Goal: Communication & Community: Connect with others

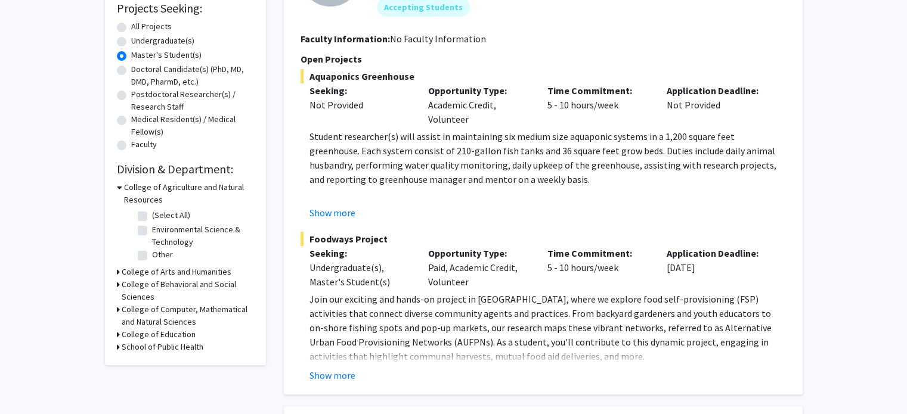
scroll to position [98, 0]
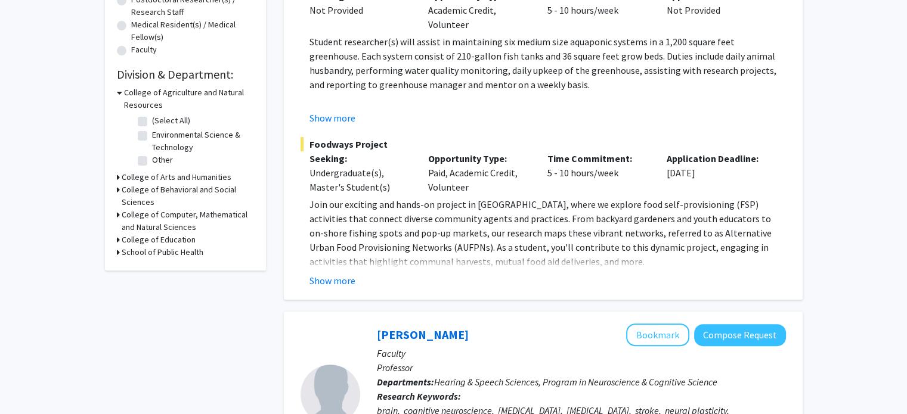
scroll to position [328, 0]
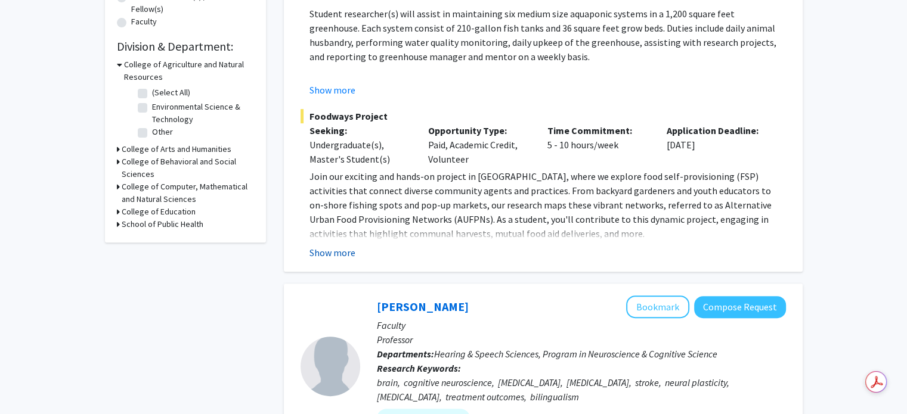
click at [339, 255] on button "Show more" at bounding box center [332, 253] width 46 height 14
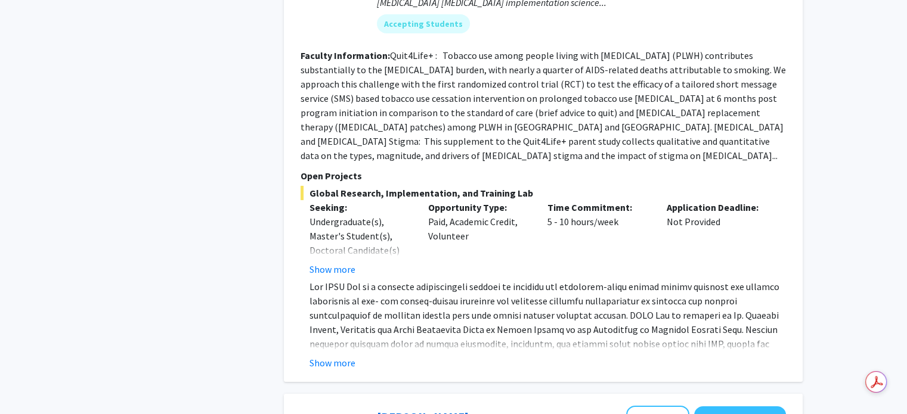
scroll to position [3940, 0]
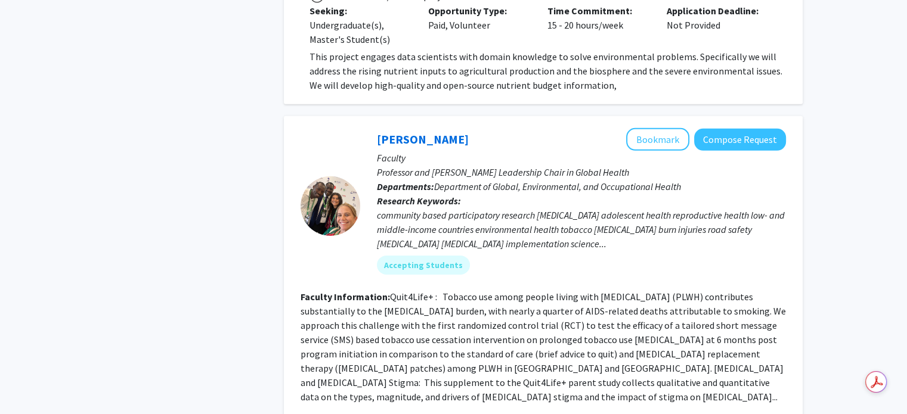
scroll to position [3756, 0]
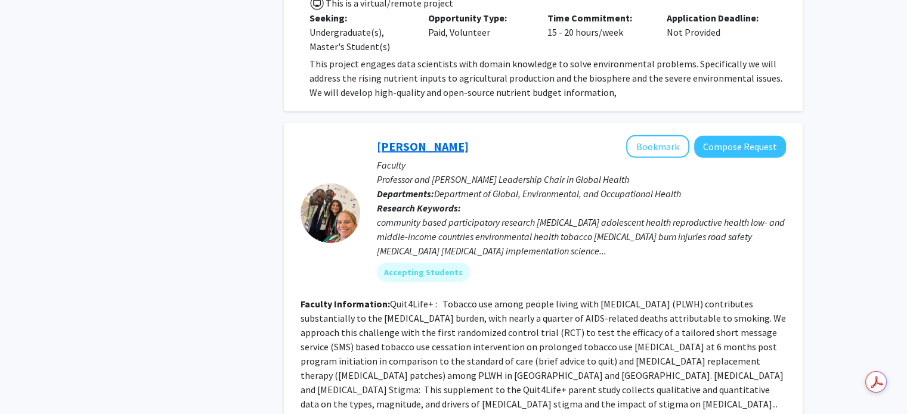
click at [392, 139] on link "[PERSON_NAME]" at bounding box center [423, 146] width 92 height 15
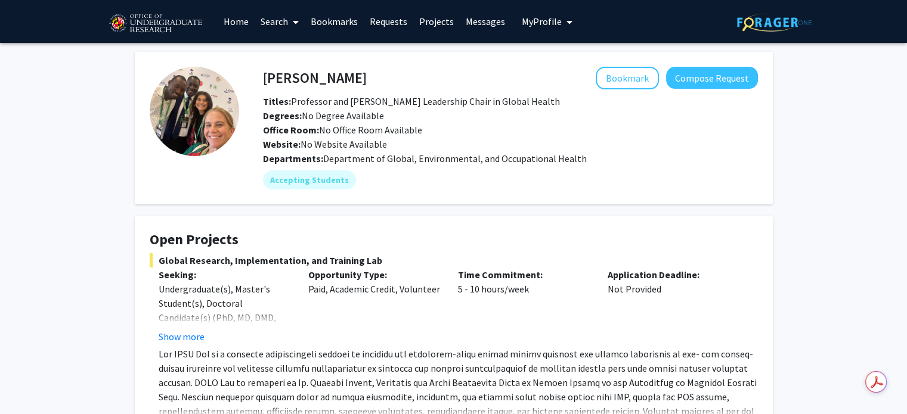
drag, startPoint x: 365, startPoint y: 82, endPoint x: 274, endPoint y: 85, distance: 91.3
drag, startPoint x: 274, startPoint y: 85, endPoint x: 315, endPoint y: 73, distance: 43.4
drag, startPoint x: 315, startPoint y: 73, endPoint x: 279, endPoint y: 66, distance: 37.0
click at [279, 66] on fg-card "[PERSON_NAME] Bookmark Compose Request Titles: Professor and [PERSON_NAME] Lead…" at bounding box center [454, 128] width 638 height 153
click at [262, 79] on div "[PERSON_NAME] Bookmark Compose Request" at bounding box center [510, 78] width 513 height 23
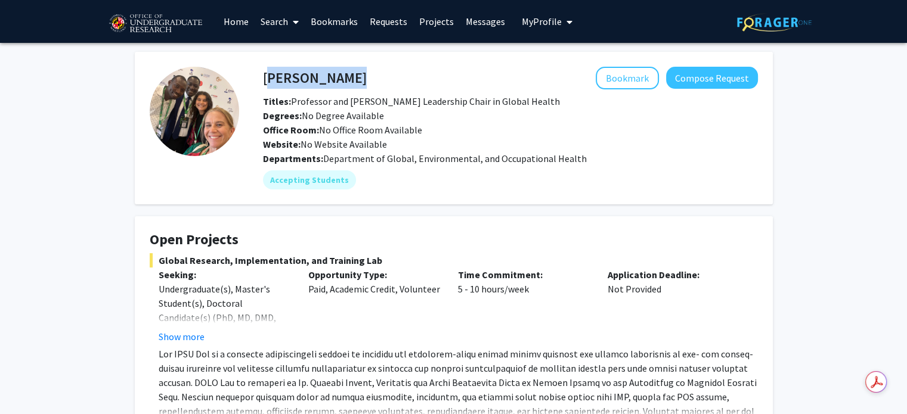
copy h4 "[PERSON_NAME]"
click at [267, 89] on div "[PERSON_NAME] Bookmark Compose Request Titles: Professor and [PERSON_NAME] Lead…" at bounding box center [510, 109] width 513 height 85
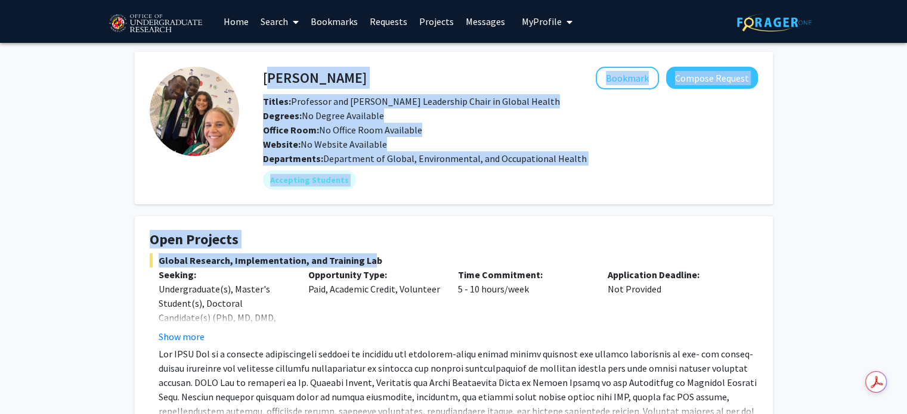
drag, startPoint x: 265, startPoint y: 78, endPoint x: 363, endPoint y: 259, distance: 206.7
click at [191, 337] on button "Show more" at bounding box center [182, 337] width 46 height 14
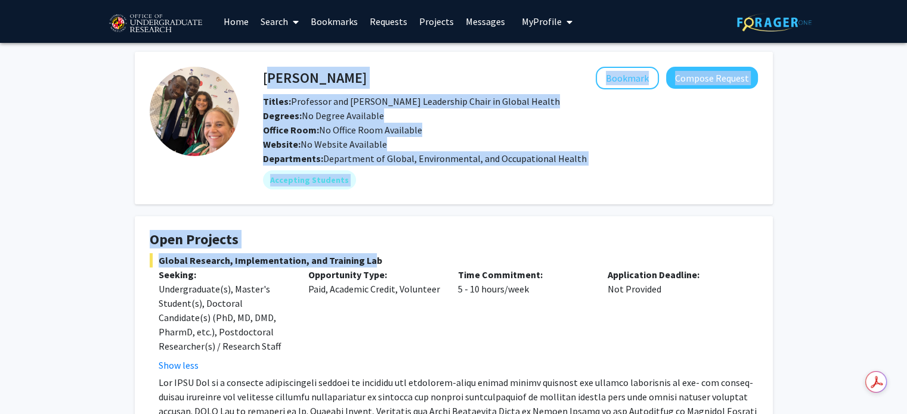
click at [267, 81] on h4 "[PERSON_NAME]" at bounding box center [315, 78] width 104 height 22
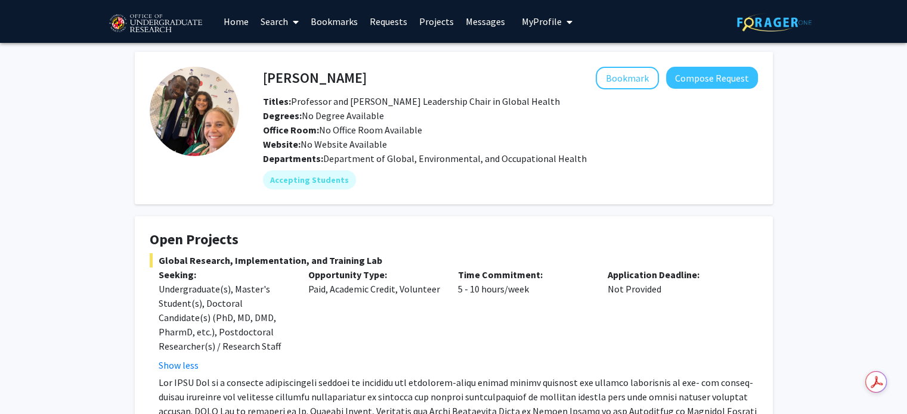
drag, startPoint x: 259, startPoint y: 80, endPoint x: 401, endPoint y: 236, distance: 210.6
click at [274, 144] on b "Website:" at bounding box center [282, 144] width 38 height 12
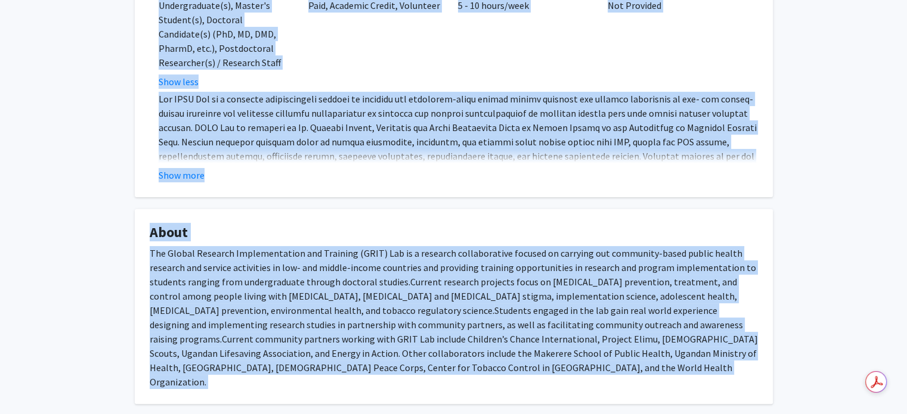
scroll to position [880, 0]
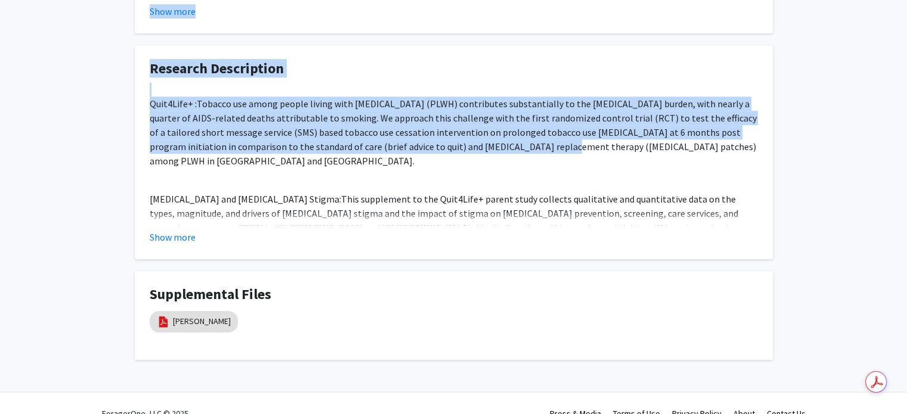
drag, startPoint x: 262, startPoint y: 80, endPoint x: 468, endPoint y: 122, distance: 210.5
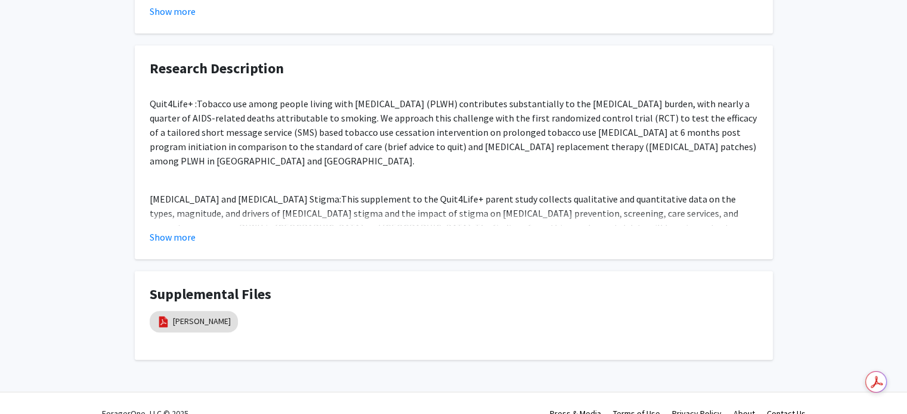
click at [201, 230] on div "Show more" at bounding box center [454, 237] width 608 height 14
click at [196, 230] on div "Show more" at bounding box center [454, 237] width 608 height 14
click at [190, 230] on button "Show more" at bounding box center [173, 237] width 46 height 14
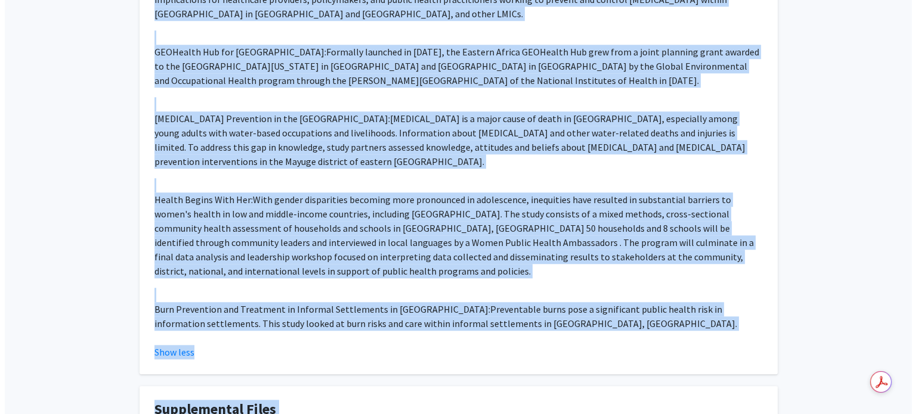
scroll to position [1195, 0]
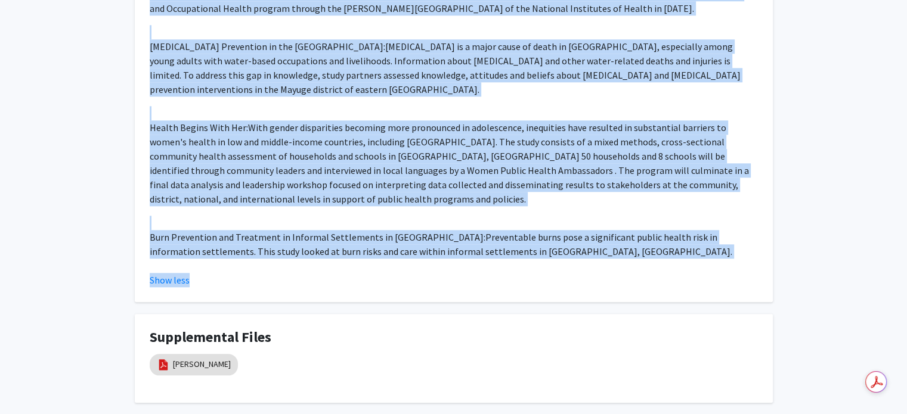
drag, startPoint x: 262, startPoint y: 73, endPoint x: 519, endPoint y: 206, distance: 288.5
copy div "Loremip Dolors Ametcons Adipisc Elitsed Doeius: Temporinc utl Etdol Magnaaliqu …"
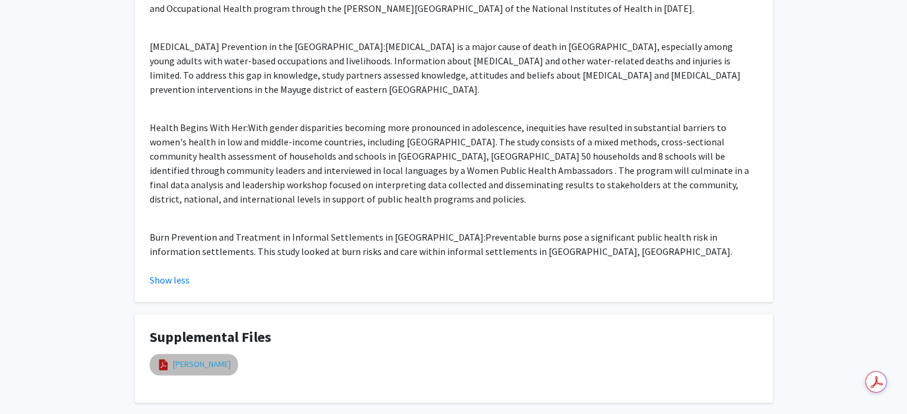
click at [186, 358] on link "[PERSON_NAME]" at bounding box center [202, 364] width 58 height 13
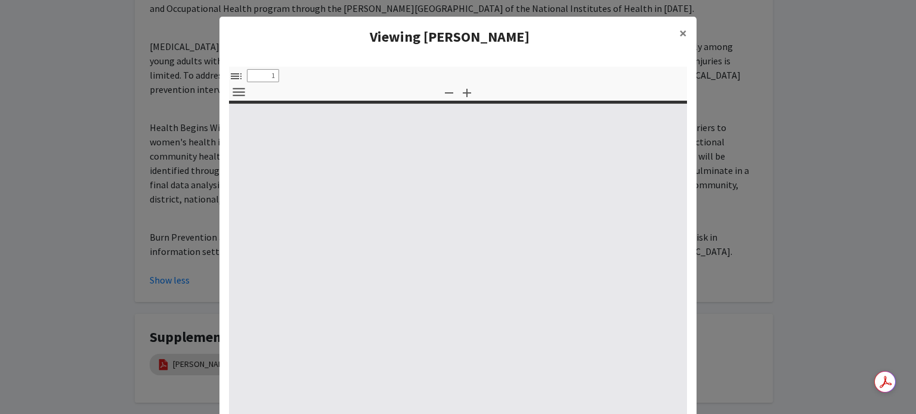
select select "custom"
type input "0"
select select "custom"
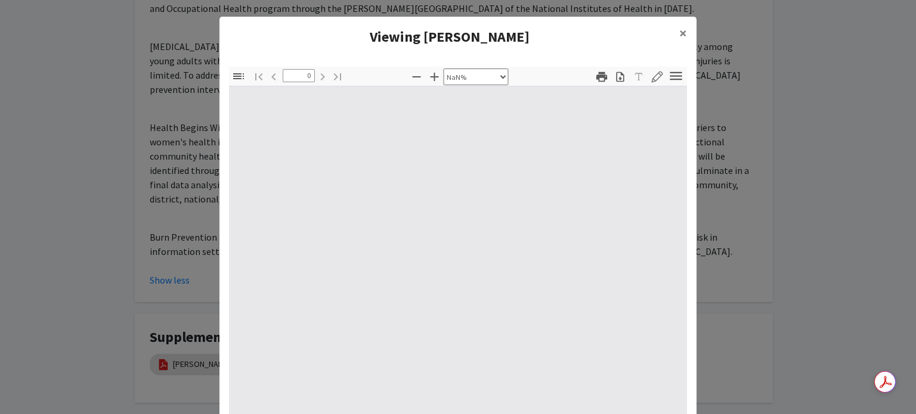
type input "1"
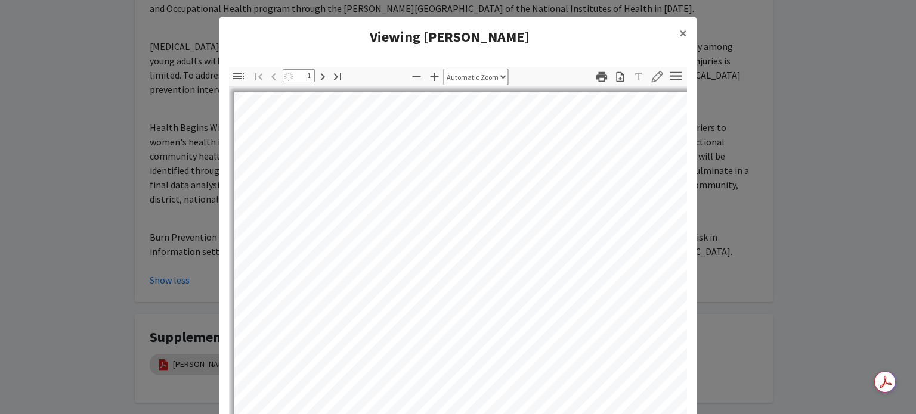
select select "auto"
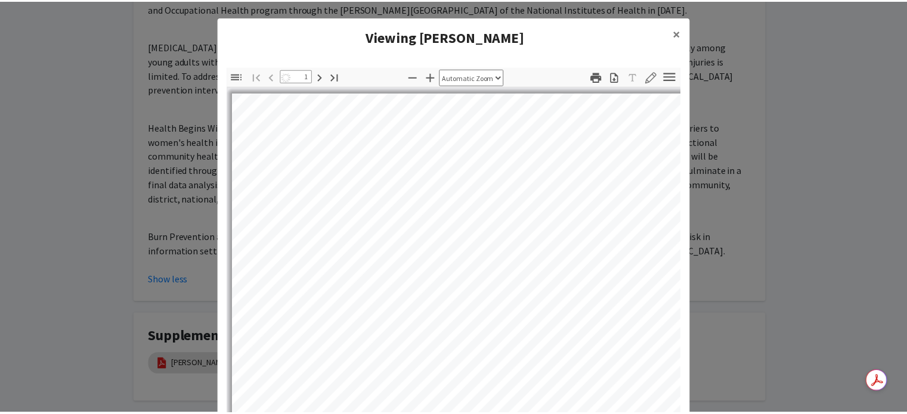
scroll to position [0, 0]
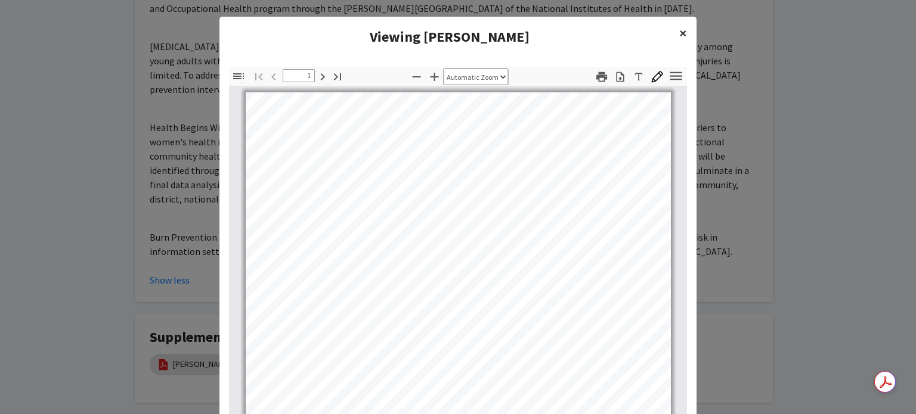
click at [684, 37] on button "×" at bounding box center [683, 33] width 27 height 33
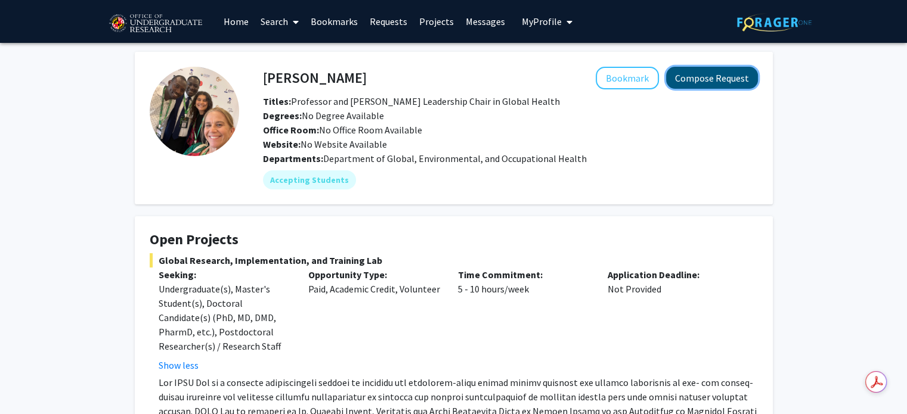
click at [686, 82] on button "Compose Request" at bounding box center [712, 78] width 92 height 22
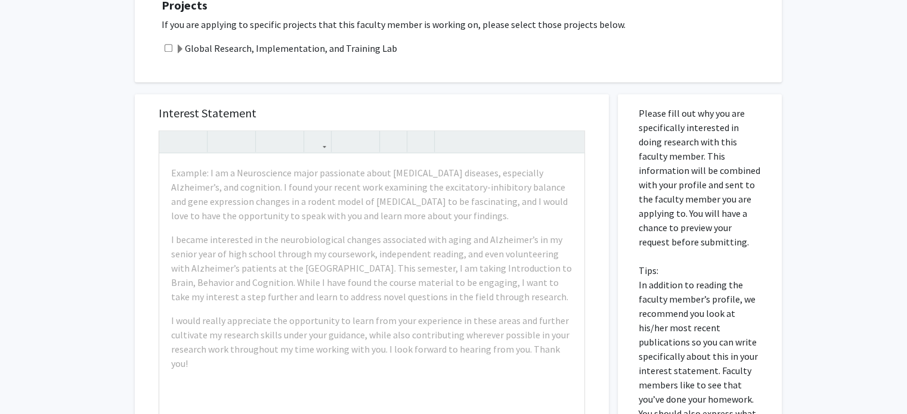
scroll to position [1119, 0]
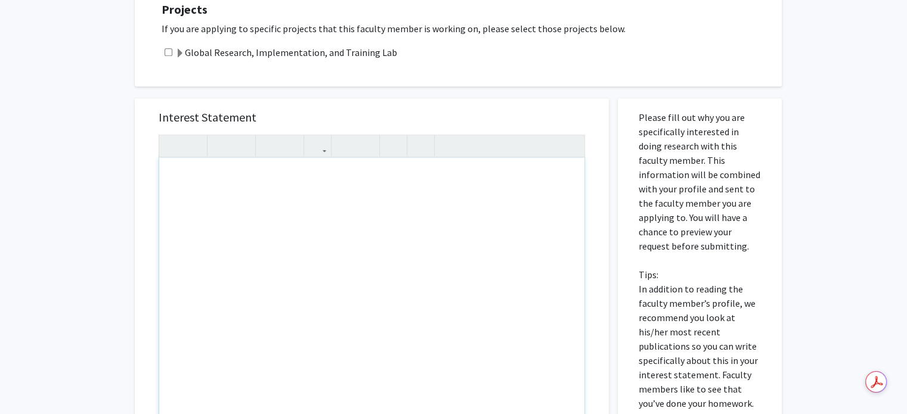
click at [240, 178] on div "Note to users with screen readers: Please press Alt+0 or Option+0 to deactivate…" at bounding box center [371, 294] width 425 height 273
paste div "Note to users with screen readers: Please press Alt+0 or Option+0 to deactivate…"
type textarea "<l>Ipsu Do. Sitame,</c><ad><e>S doei temp incidid utlab etd magn. Al enim ad Mi…"
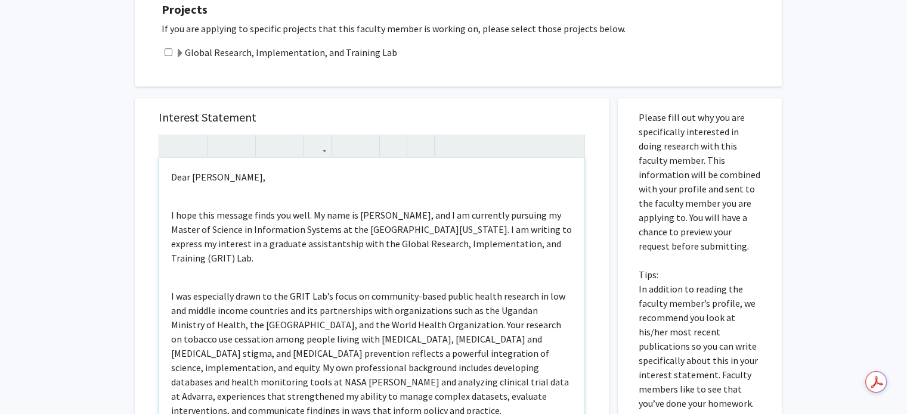
drag, startPoint x: 584, startPoint y: 241, endPoint x: 503, endPoint y: 190, distance: 95.4
click at [503, 208] on p "I hope this message finds you well. My name is [PERSON_NAME], and I am currentl…" at bounding box center [371, 236] width 401 height 57
click at [312, 136] on use "button" at bounding box center [312, 136] width 0 height 0
drag, startPoint x: 575, startPoint y: 226, endPoint x: 575, endPoint y: 234, distance: 8.3
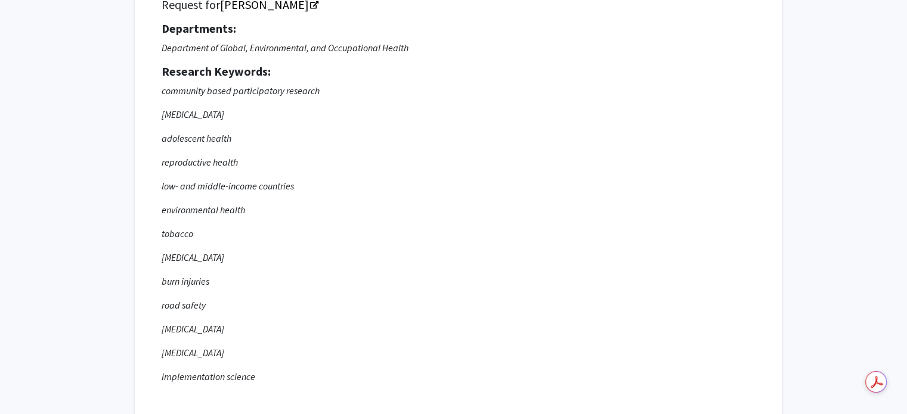
scroll to position [0, 0]
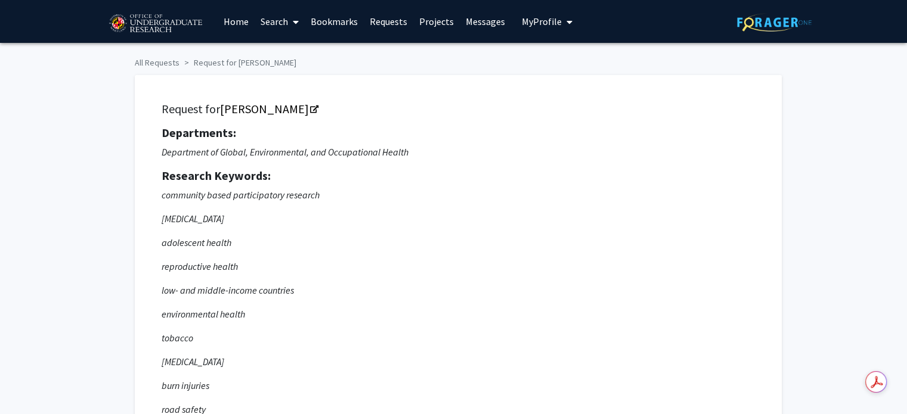
drag, startPoint x: 886, startPoint y: 25, endPoint x: 915, endPoint y: 145, distance: 123.9
click at [907, 145] on html "Skip navigation Home Search Bookmarks Requests Projects Messages My Profile Dab…" at bounding box center [453, 207] width 907 height 414
click at [538, 28] on button "My Profile" at bounding box center [547, 21] width 58 height 43
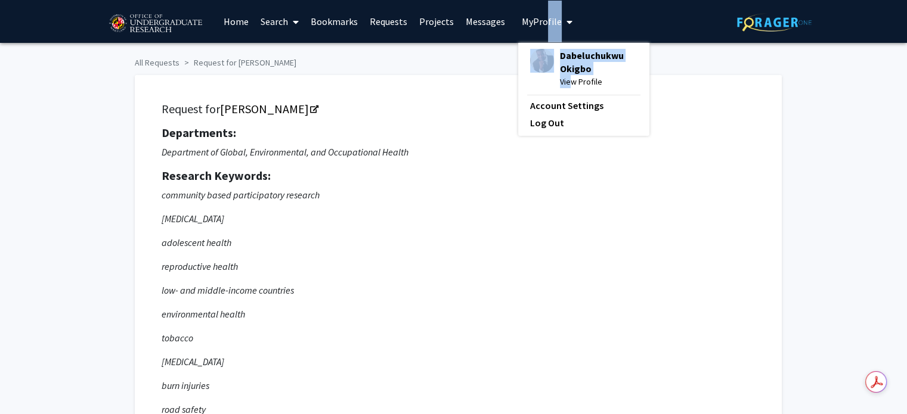
drag, startPoint x: 565, startPoint y: 84, endPoint x: 540, endPoint y: 0, distance: 87.9
click at [540, 0] on div "My Profile [PERSON_NAME] View Profile Account Settings Log Out" at bounding box center [547, 21] width 58 height 43
click at [577, 73] on span "Dabeluchukwu Okigbo" at bounding box center [599, 62] width 78 height 26
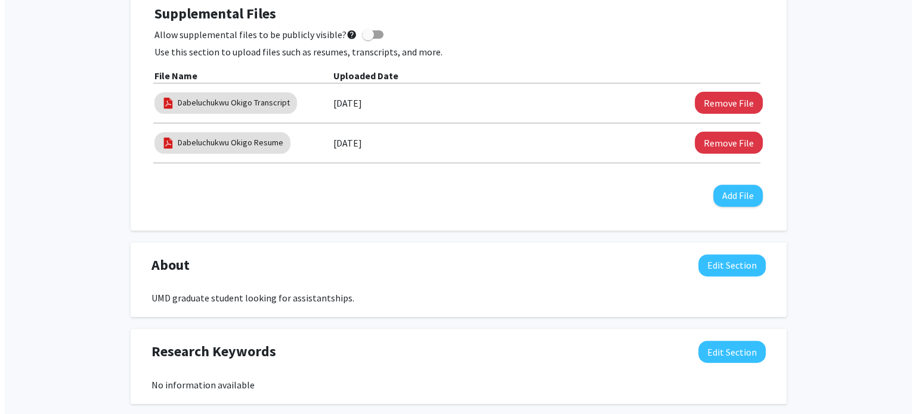
scroll to position [399, 0]
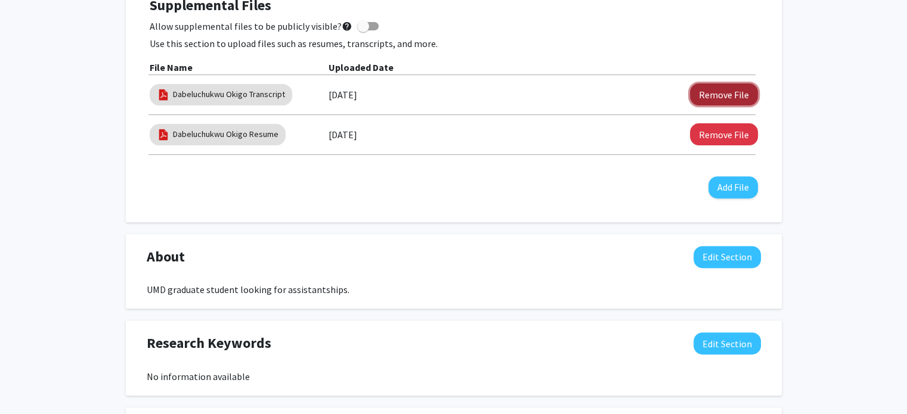
click at [720, 95] on button "Remove File" at bounding box center [724, 94] width 68 height 22
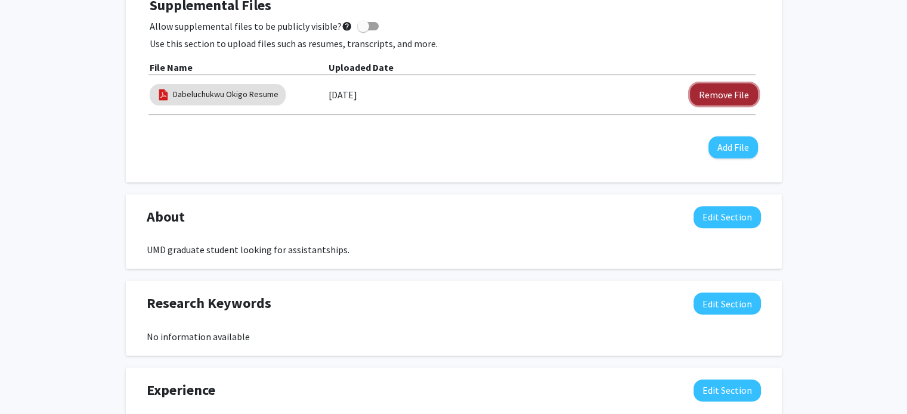
click at [723, 94] on button "Remove File" at bounding box center [724, 94] width 68 height 22
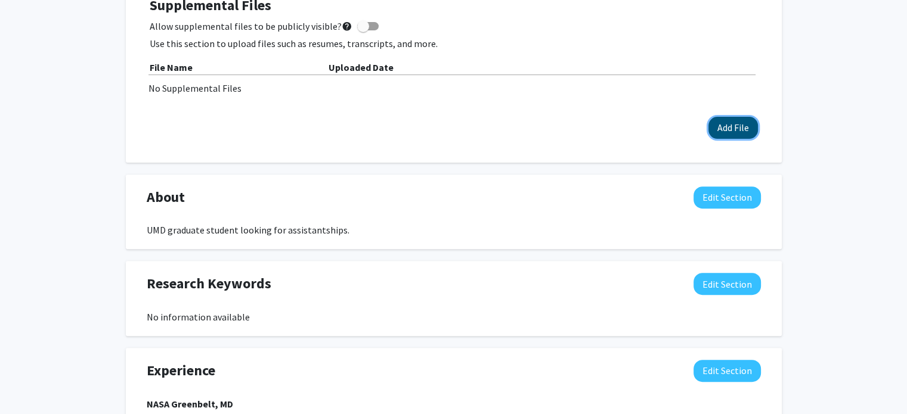
click at [733, 129] on button "Add File" at bounding box center [732, 128] width 49 height 22
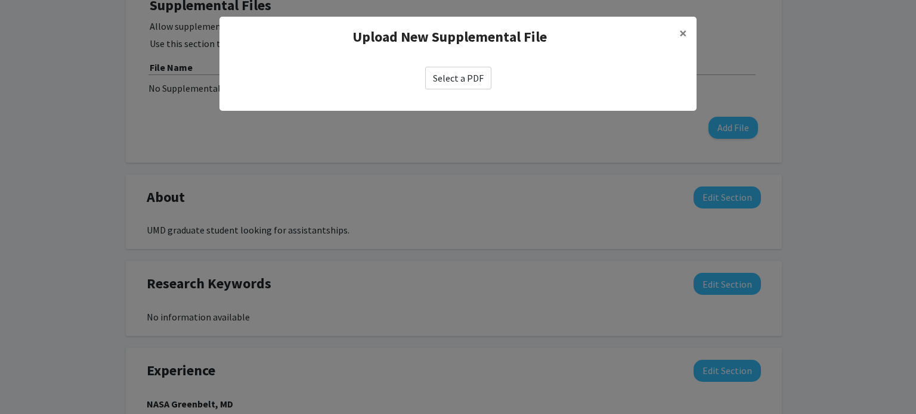
click at [463, 73] on label "Select a PDF" at bounding box center [458, 78] width 66 height 23
click at [0, 0] on input "Select a PDF" at bounding box center [0, 0] width 0 height 0
select select "custom"
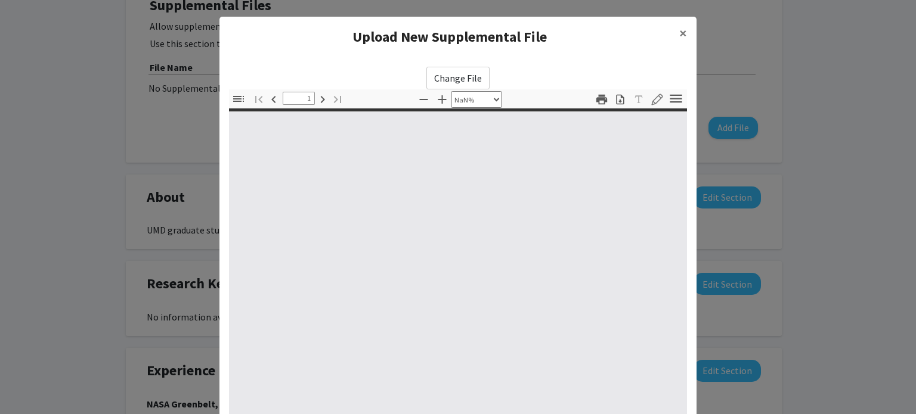
type input "0"
select select "custom"
type input "1"
select select "auto"
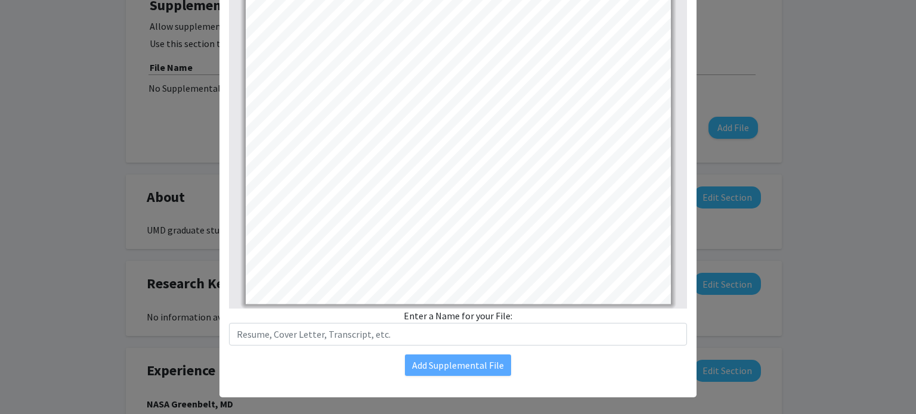
scroll to position [140, 0]
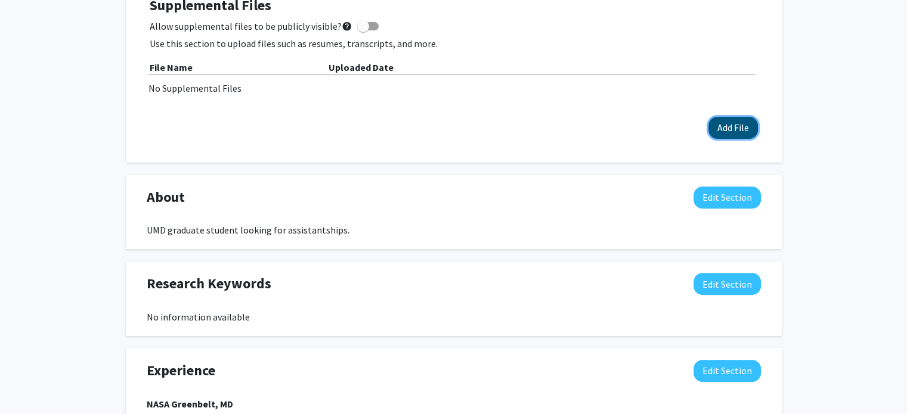
click at [724, 119] on button "Add File" at bounding box center [732, 128] width 49 height 22
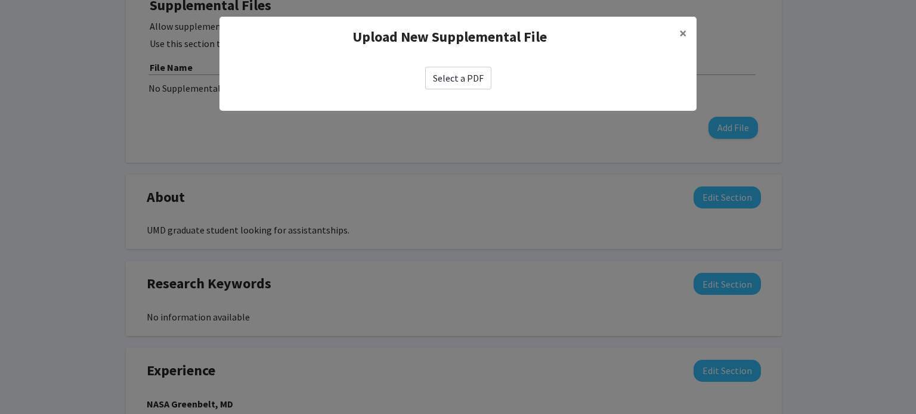
click at [473, 67] on label "Select a PDF" at bounding box center [458, 78] width 66 height 23
click at [0, 0] on input "Select a PDF" at bounding box center [0, 0] width 0 height 0
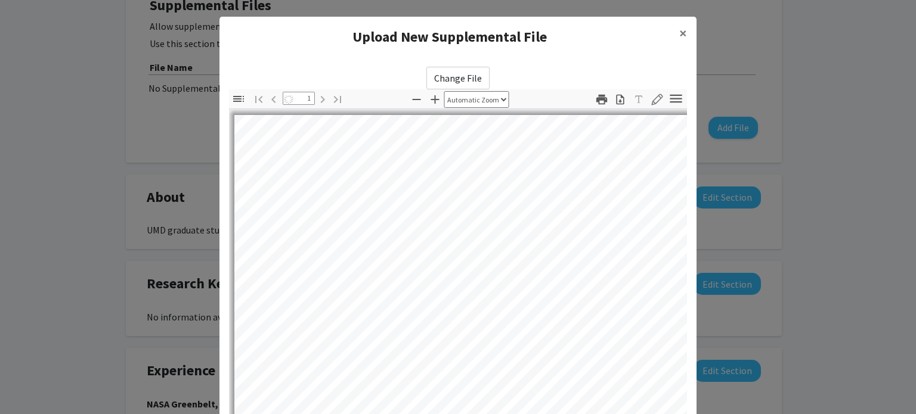
scroll to position [0, 0]
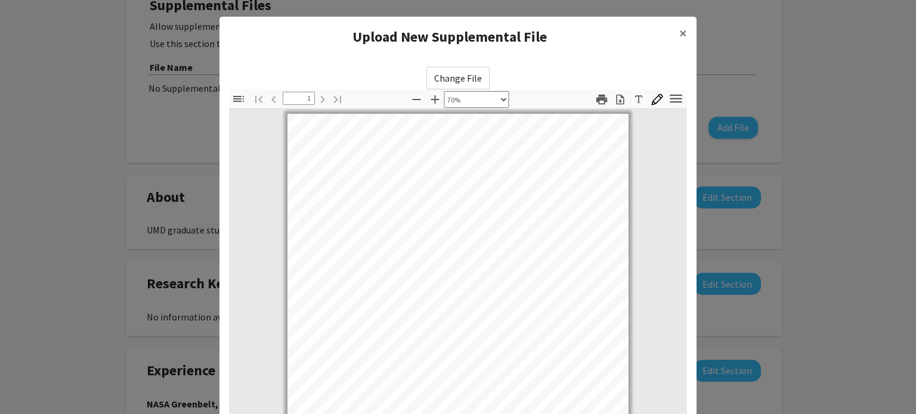
select select "custom"
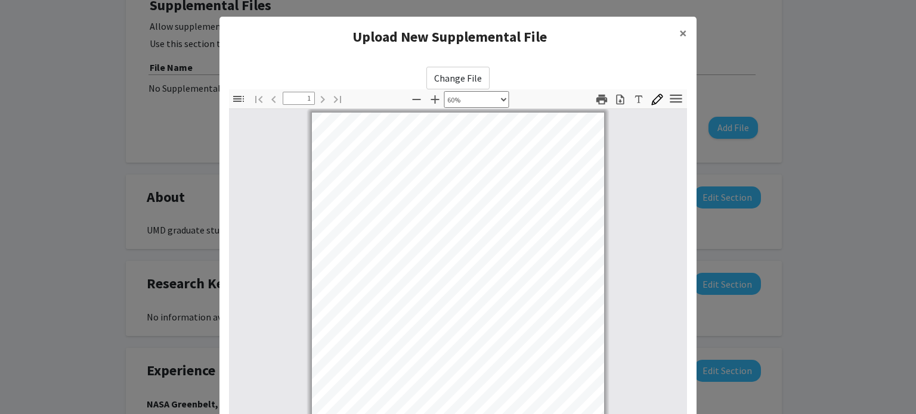
click at [887, 206] on modal-container "Upload New Supplemental File × Change File Thumbnails Document Outline Attachme…" at bounding box center [458, 207] width 916 height 414
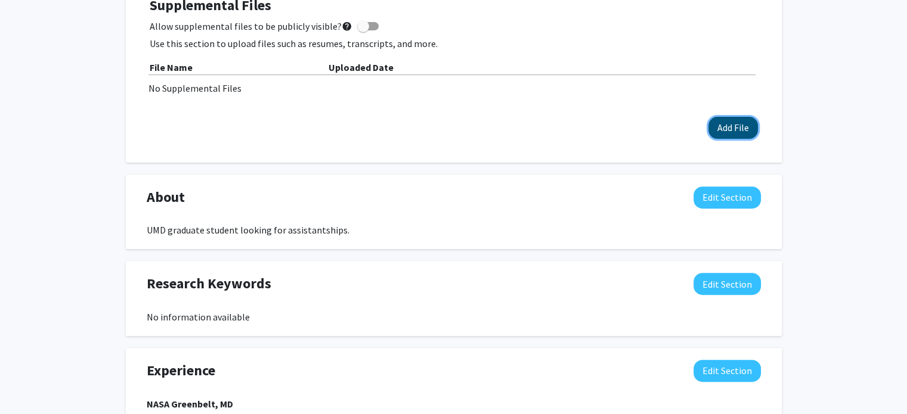
click at [732, 124] on button "Add File" at bounding box center [732, 128] width 49 height 22
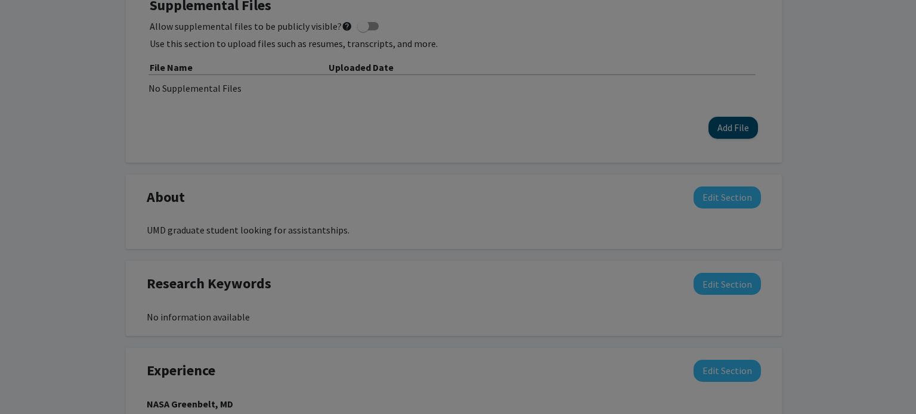
click at [732, 124] on modal-container "Upload New Supplemental File × Select a PDF" at bounding box center [458, 207] width 916 height 414
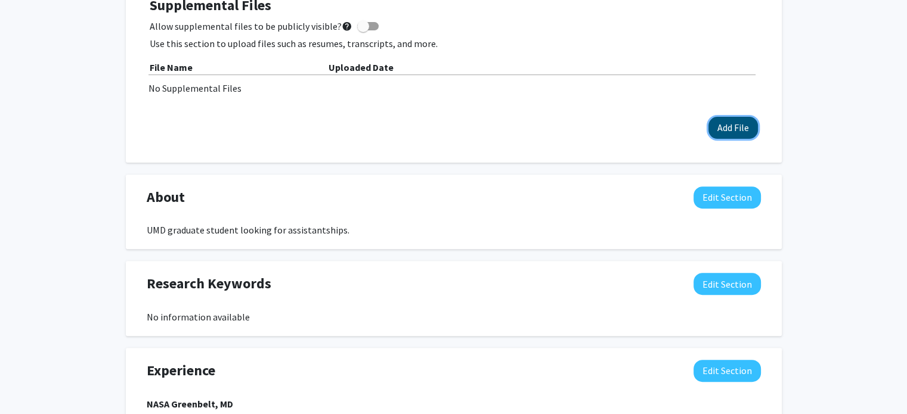
click at [727, 125] on button "Add File" at bounding box center [732, 128] width 49 height 22
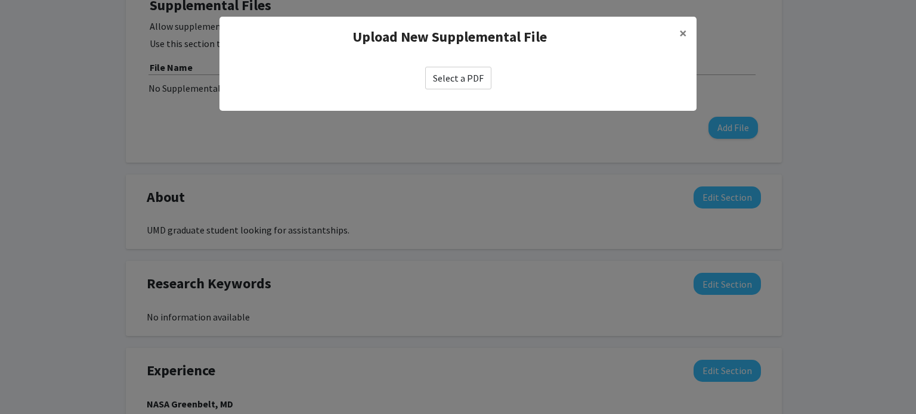
click at [456, 72] on label "Select a PDF" at bounding box center [458, 78] width 66 height 23
click at [0, 0] on input "Select a PDF" at bounding box center [0, 0] width 0 height 0
select select "custom"
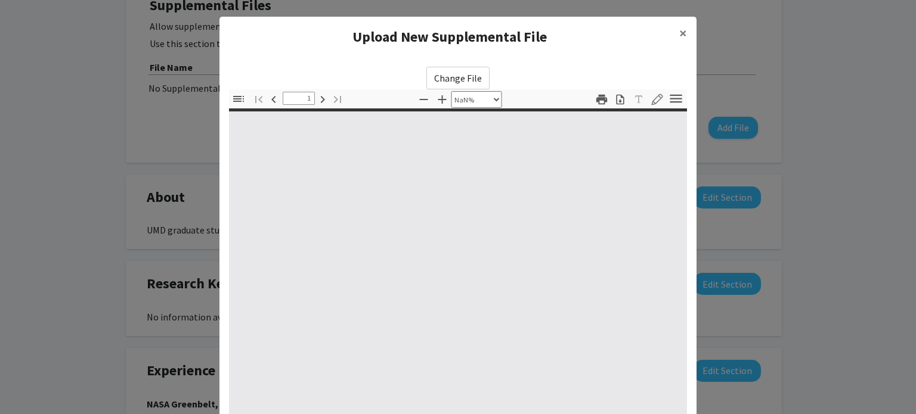
type input "0"
select select "custom"
type input "1"
select select "auto"
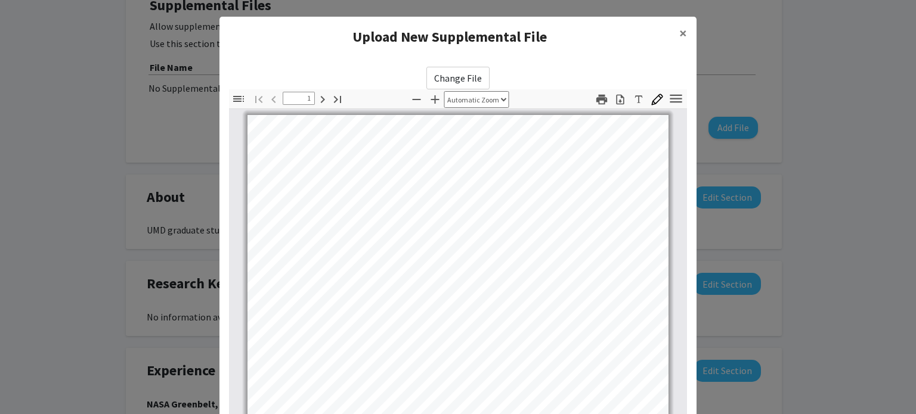
scroll to position [1, 0]
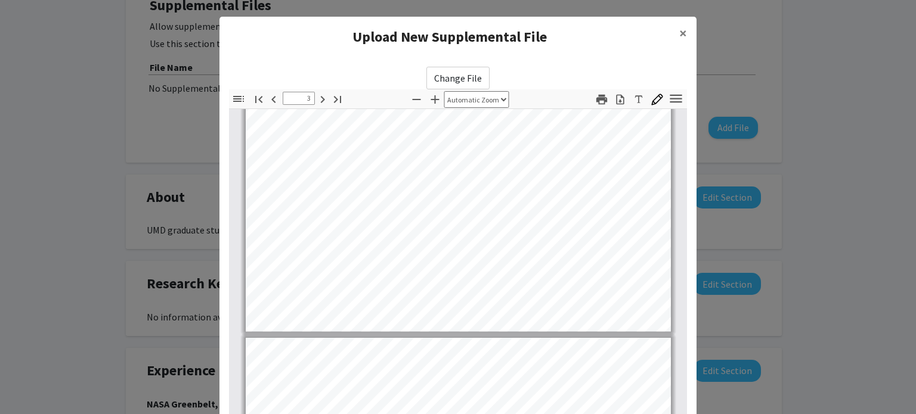
type input "4"
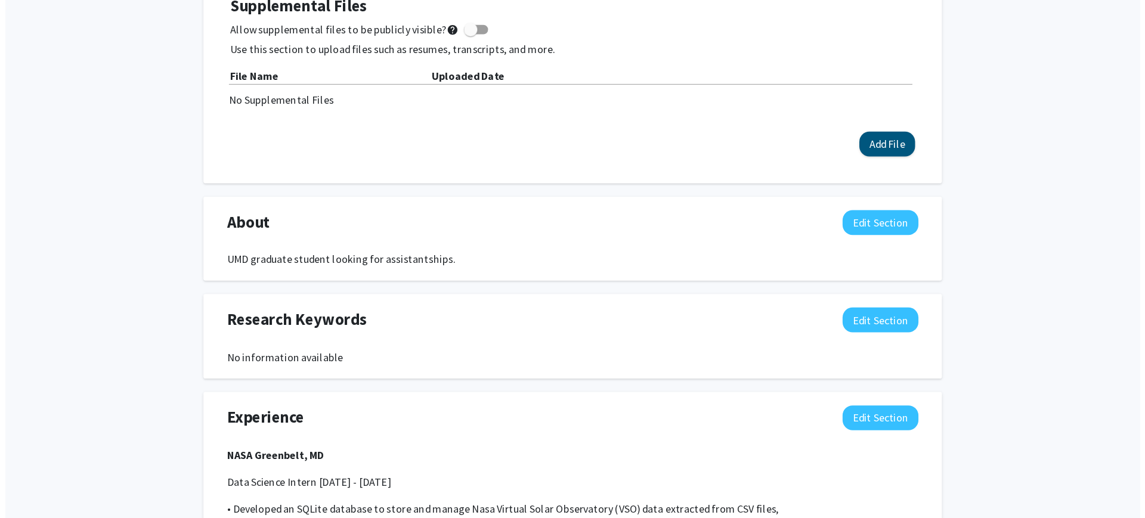
scroll to position [399, 0]
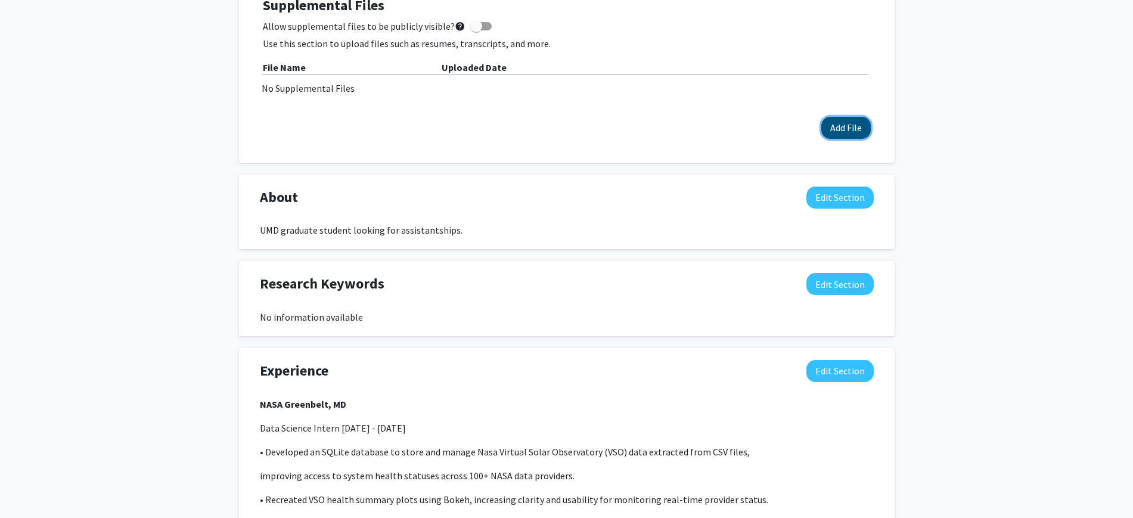
click at [834, 118] on button "Add File" at bounding box center [846, 128] width 49 height 22
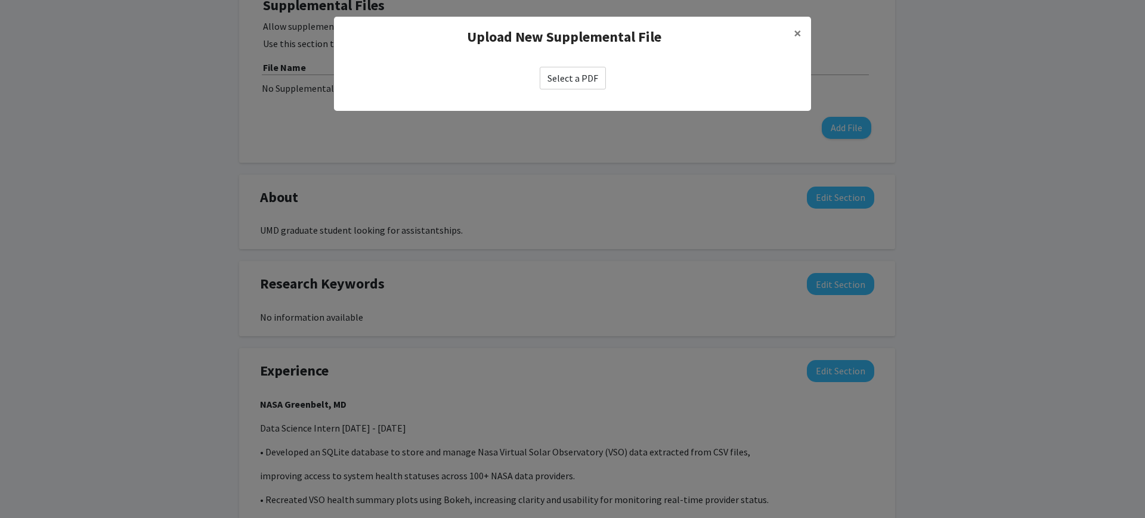
click at [584, 87] on label "Select a PDF" at bounding box center [573, 78] width 66 height 23
click at [0, 0] on input "Select a PDF" at bounding box center [0, 0] width 0 height 0
select select "custom"
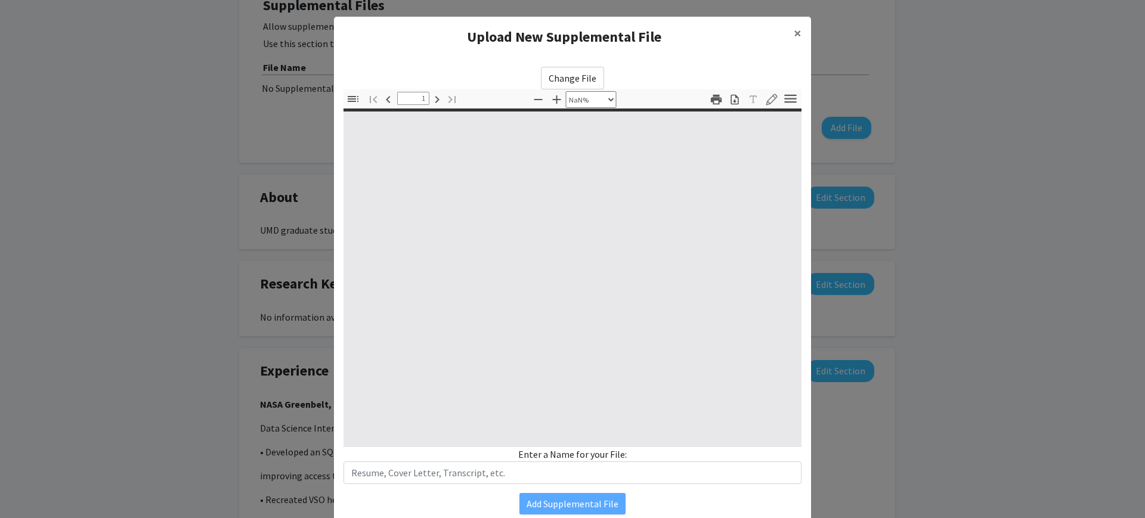
type input "0"
select select "custom"
type input "1"
select select "auto"
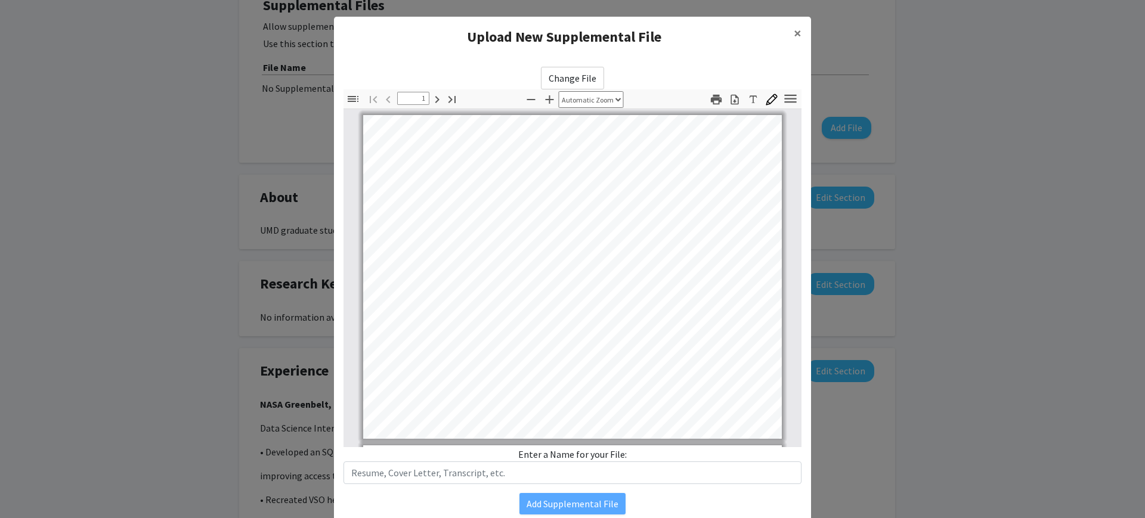
scroll to position [2, 0]
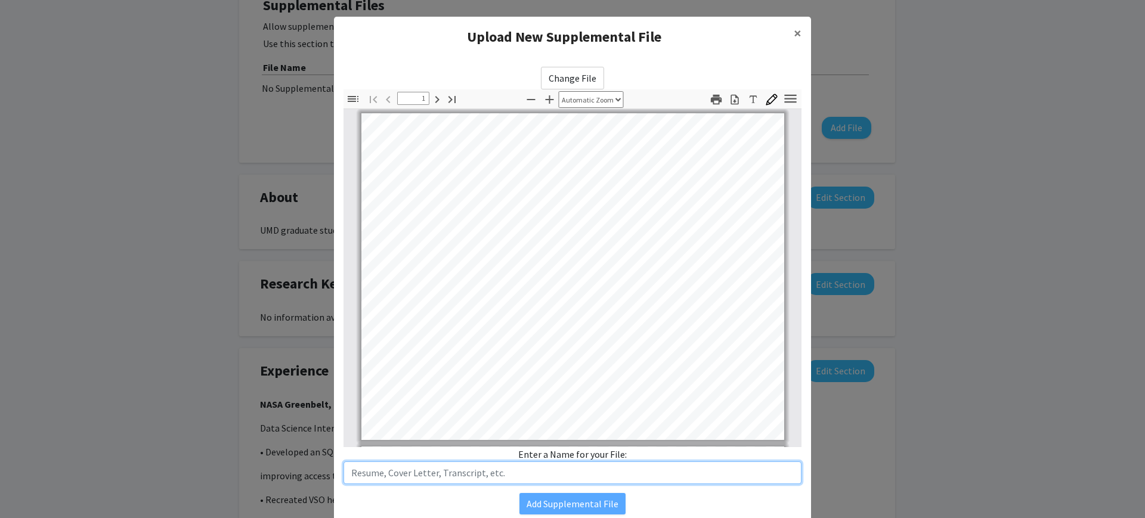
click at [586, 414] on input "text" at bounding box center [572, 472] width 458 height 23
type input "Transcript for [PERSON_NAME]"
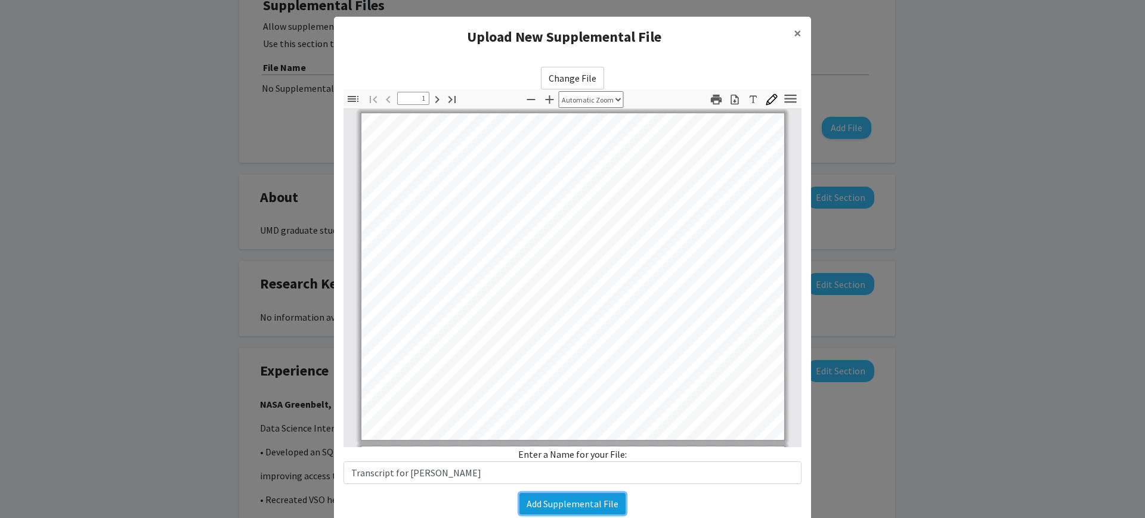
click at [572, 414] on button "Add Supplemental File" at bounding box center [572, 503] width 106 height 21
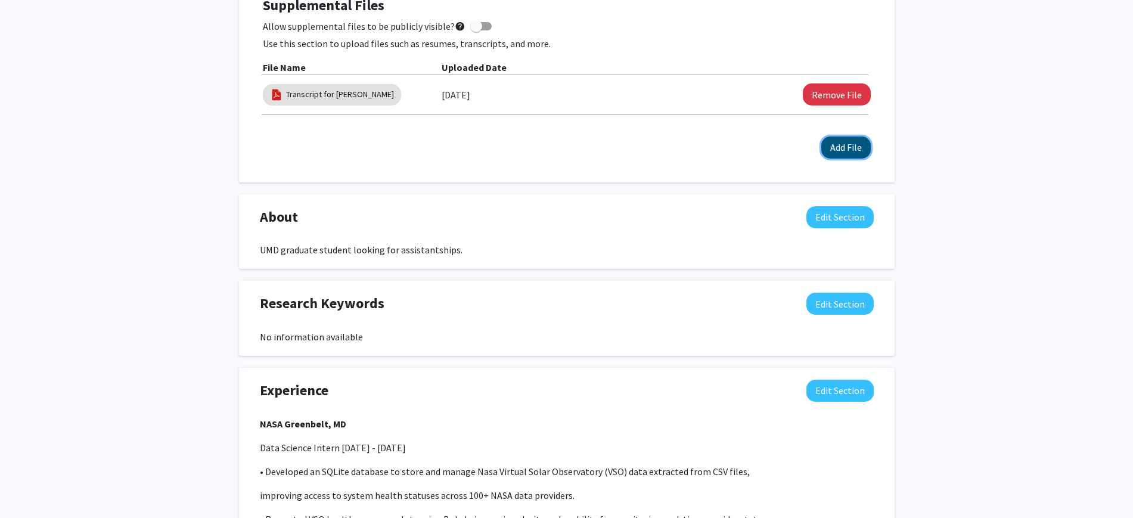
click at [838, 146] on button "Add File" at bounding box center [846, 148] width 49 height 22
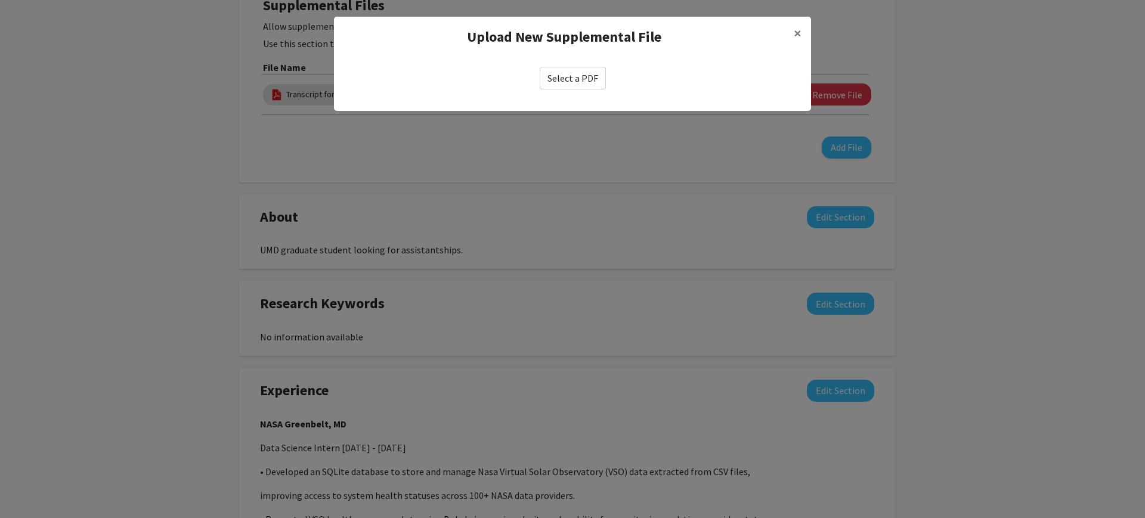
click at [583, 79] on label "Select a PDF" at bounding box center [573, 78] width 66 height 23
click at [0, 0] on input "Select a PDF" at bounding box center [0, 0] width 0 height 0
select select "custom"
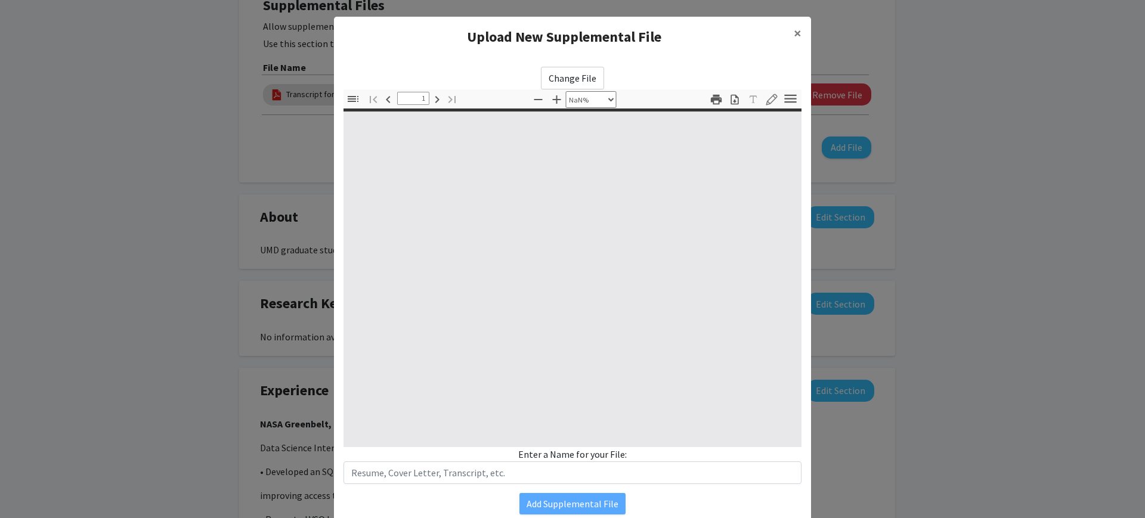
type input "0"
select select "custom"
type input "1"
select select "custom"
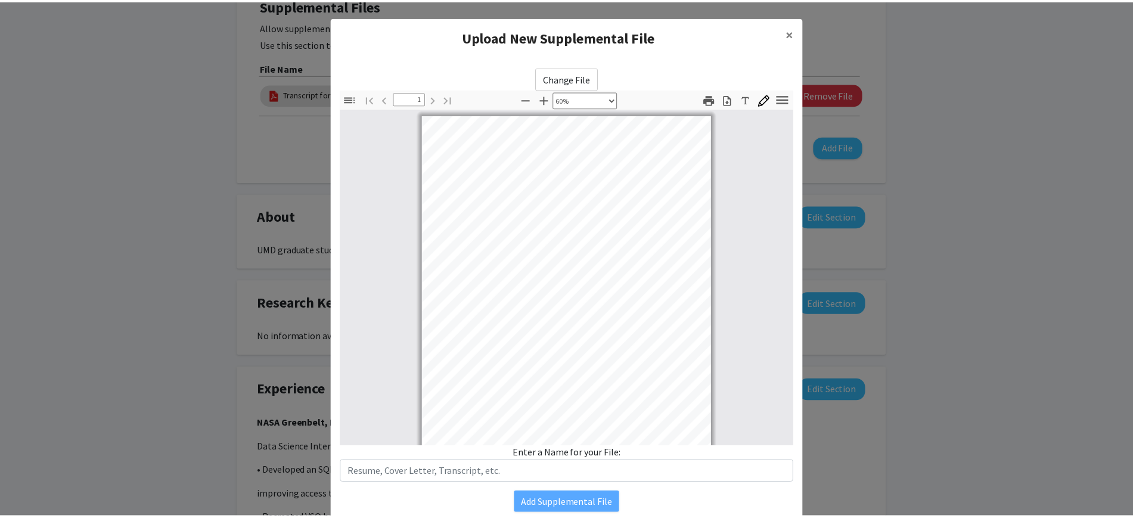
scroll to position [2, 0]
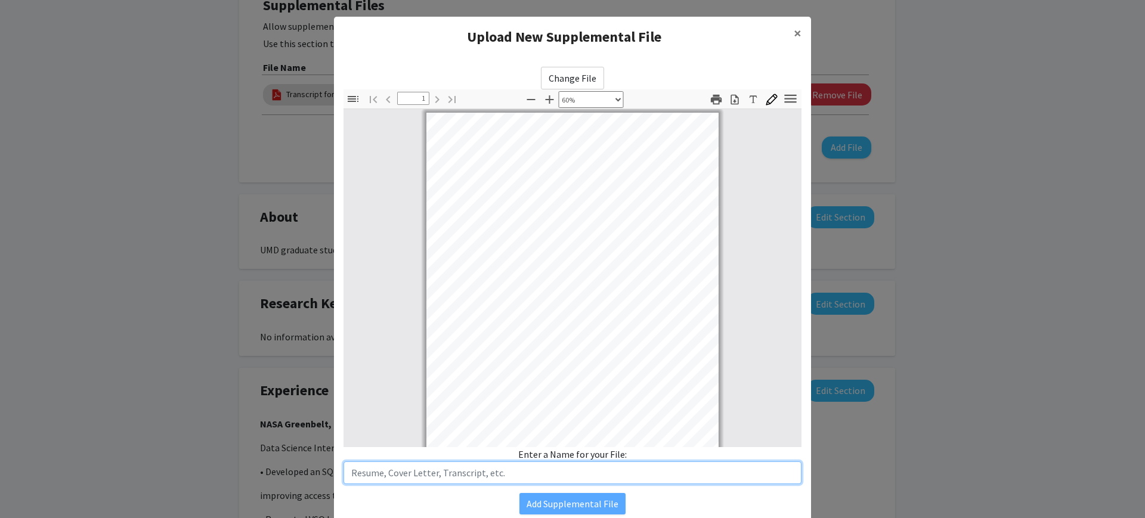
click at [469, 414] on input "text" at bounding box center [572, 472] width 458 height 23
type input "Resume for Okigbo Dabeluchukwu"
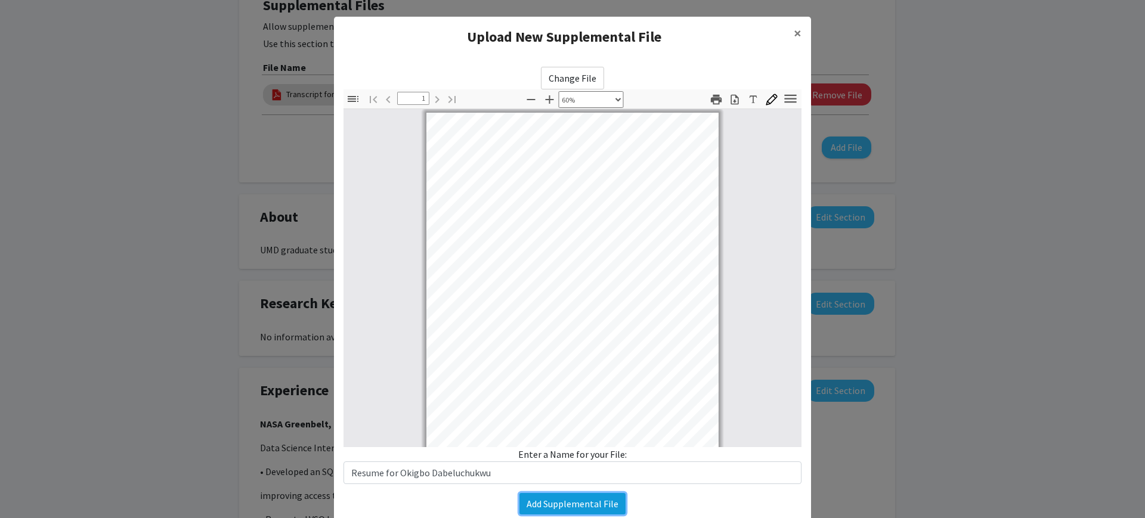
click at [543, 414] on button "Add Supplemental File" at bounding box center [572, 503] width 106 height 21
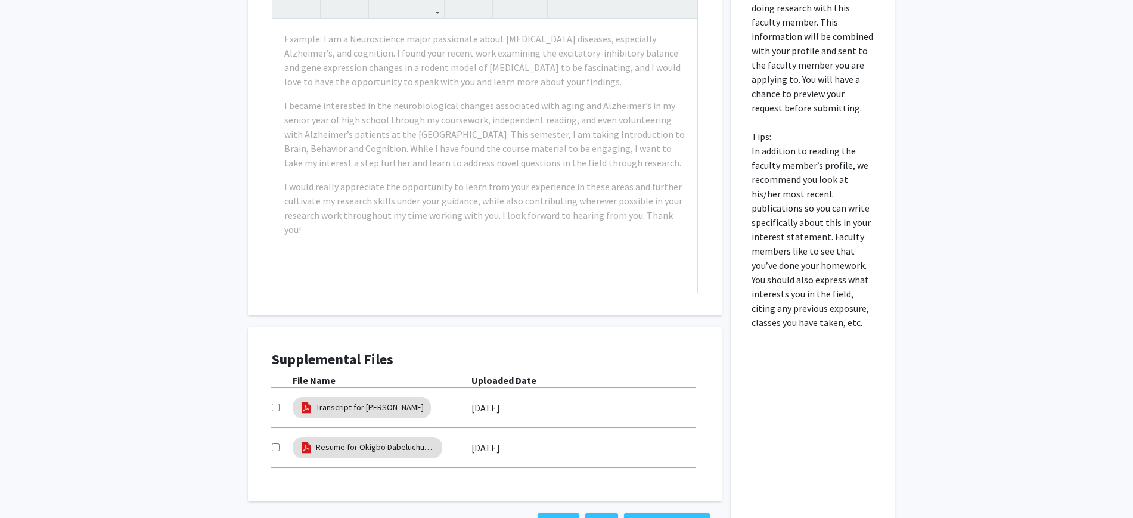
scroll to position [1255, 0]
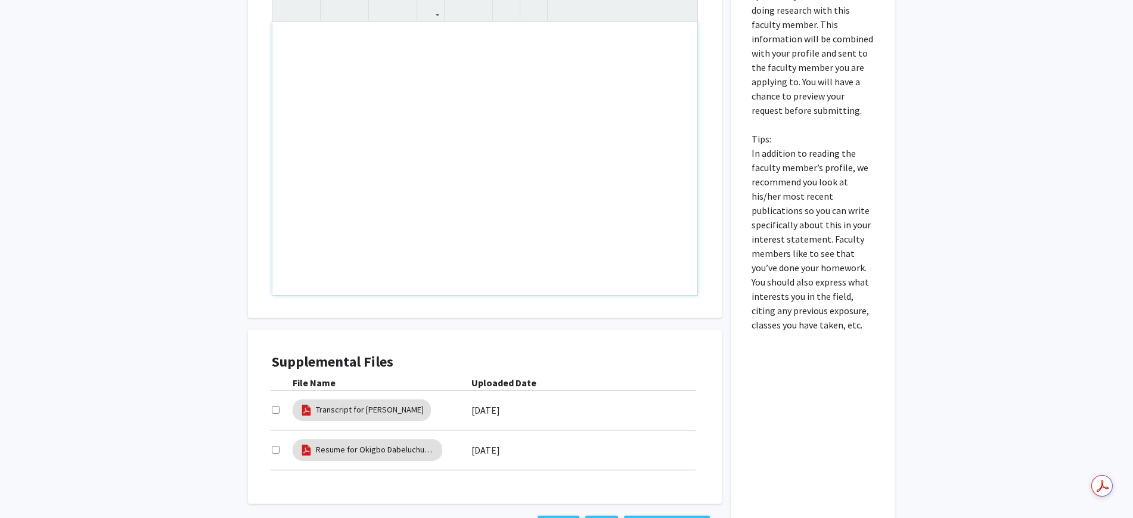
click at [489, 123] on div "Note to users with screen readers: Please press Alt+0 or Option+0 to deactivate…" at bounding box center [484, 158] width 425 height 273
paste div "Note to users with screen readers: Please press Alt+0 or Option+0 to deactivate…"
type textarea "<l>Ipsu Do. Sitame, </c> <a>E sedd eius tempori utlab etd magn. Al enim ad Mini…"
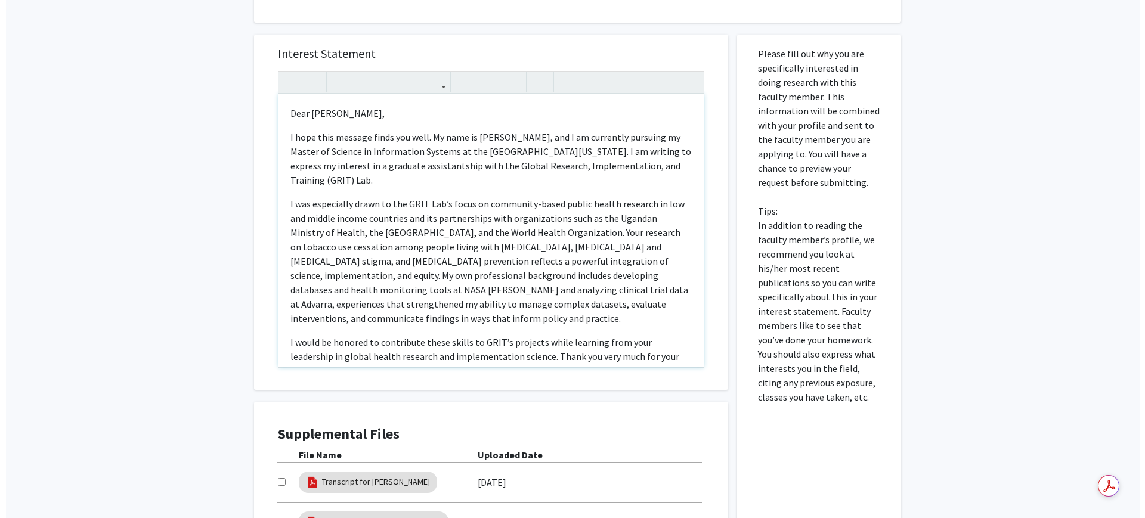
scroll to position [1306, 0]
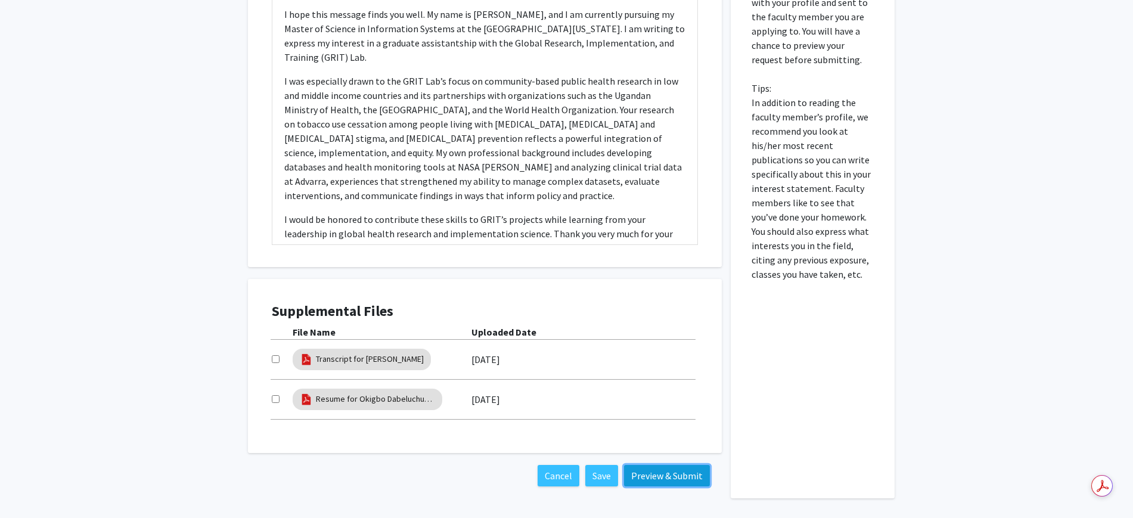
click at [659, 414] on button "Preview & Submit" at bounding box center [667, 475] width 86 height 21
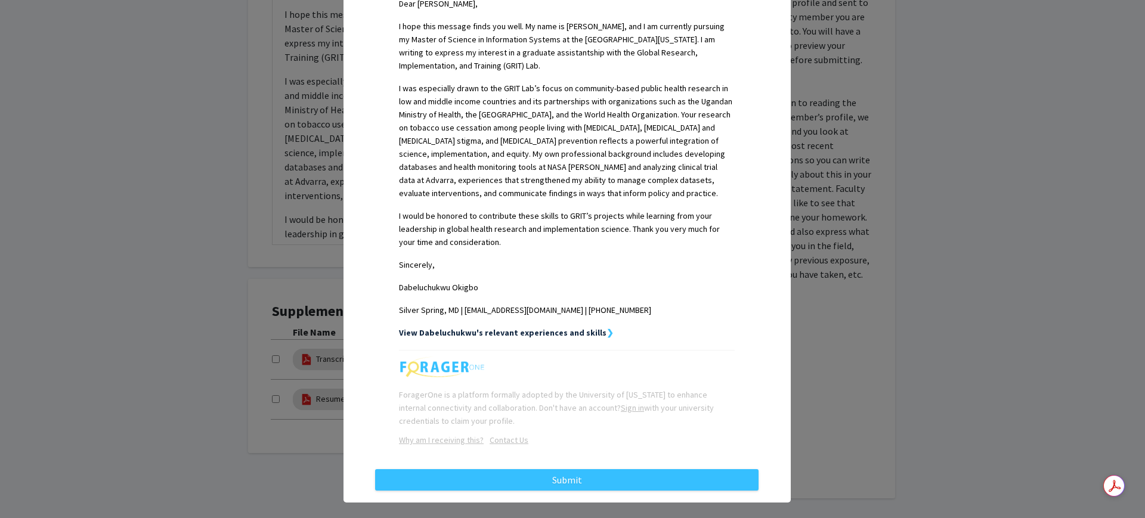
scroll to position [342, 0]
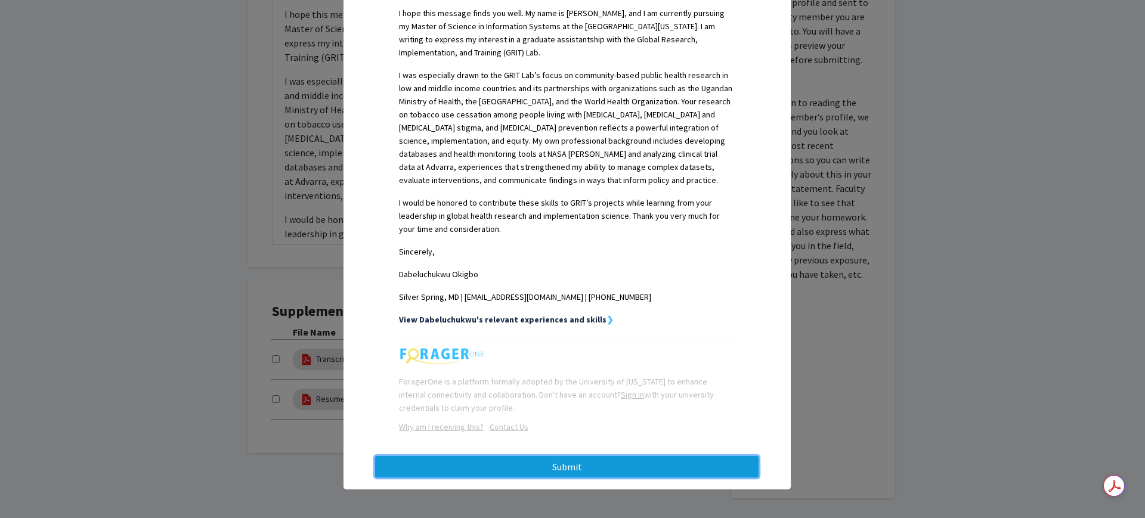
click at [581, 414] on button "Submit" at bounding box center [566, 466] width 383 height 21
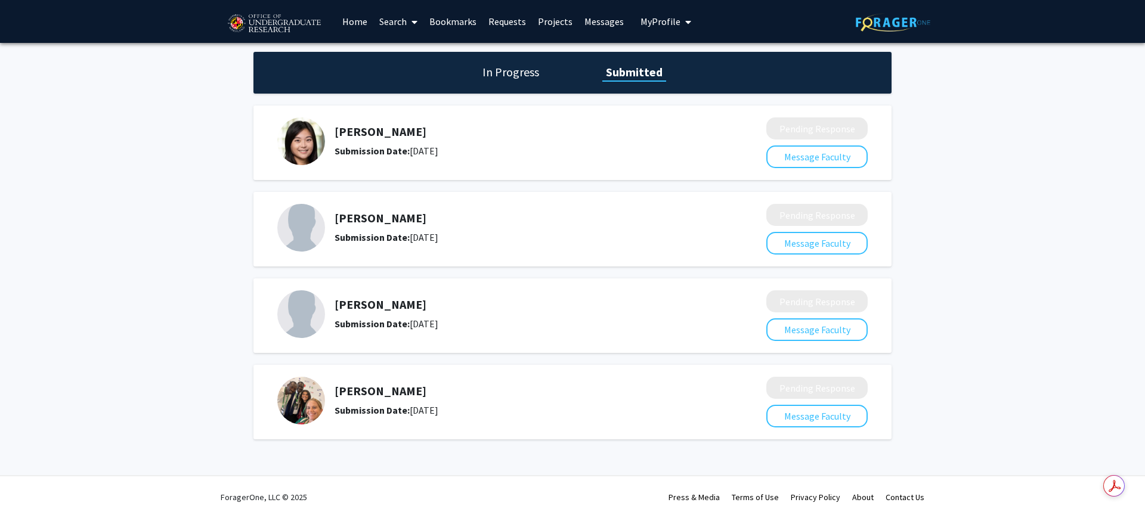
click at [499, 59] on div "In Progress Submitted" at bounding box center [572, 73] width 638 height 42
click at [500, 70] on h1 "In Progress" at bounding box center [511, 72] width 64 height 17
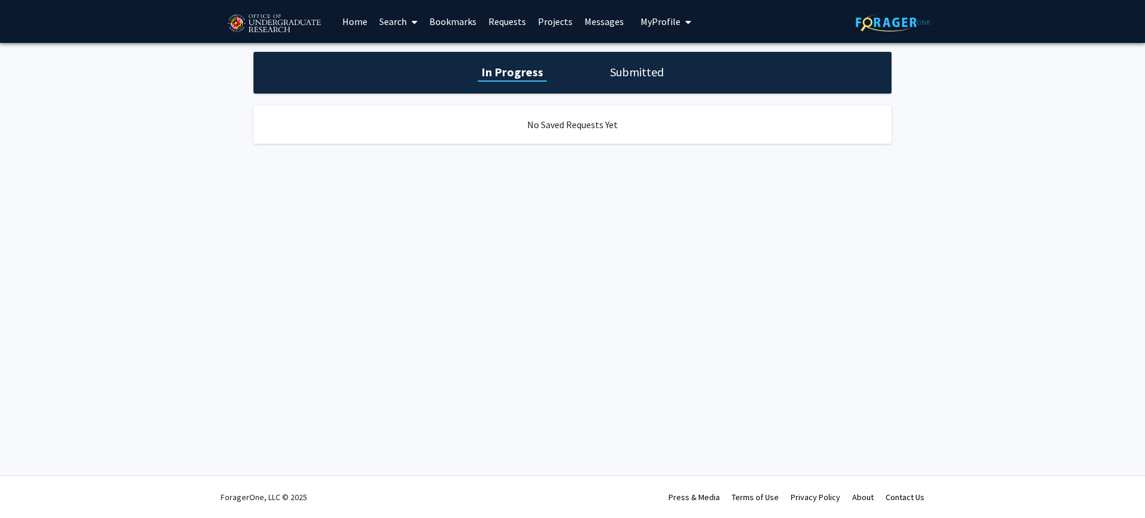
click at [628, 91] on div "In Progress Submitted" at bounding box center [572, 73] width 638 height 42
click at [640, 73] on h1 "Submitted" at bounding box center [636, 72] width 61 height 17
